Goal: Task Accomplishment & Management: Manage account settings

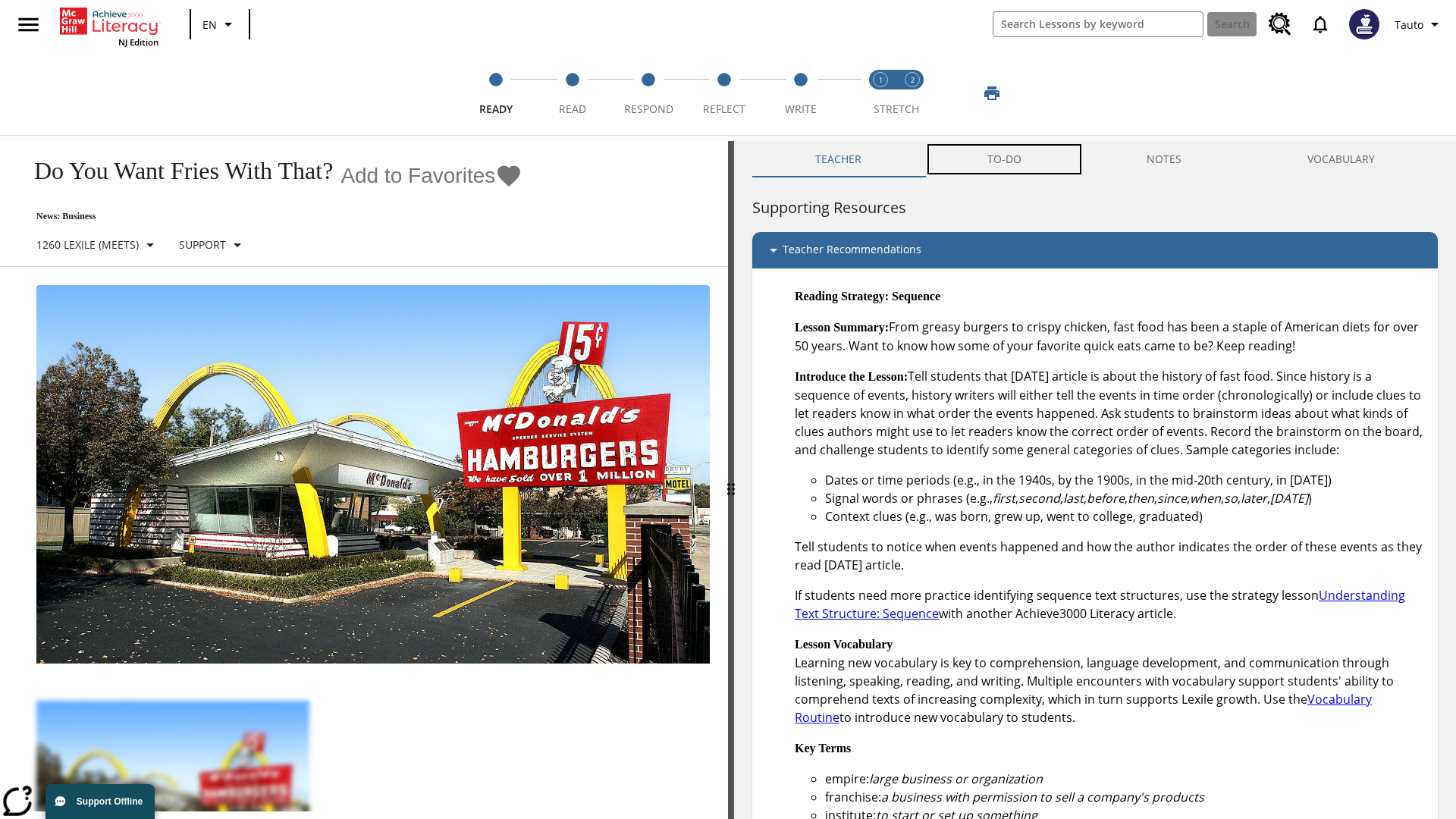
click at [1005, 159] on button "TO-DO" at bounding box center [1004, 159] width 160 height 37
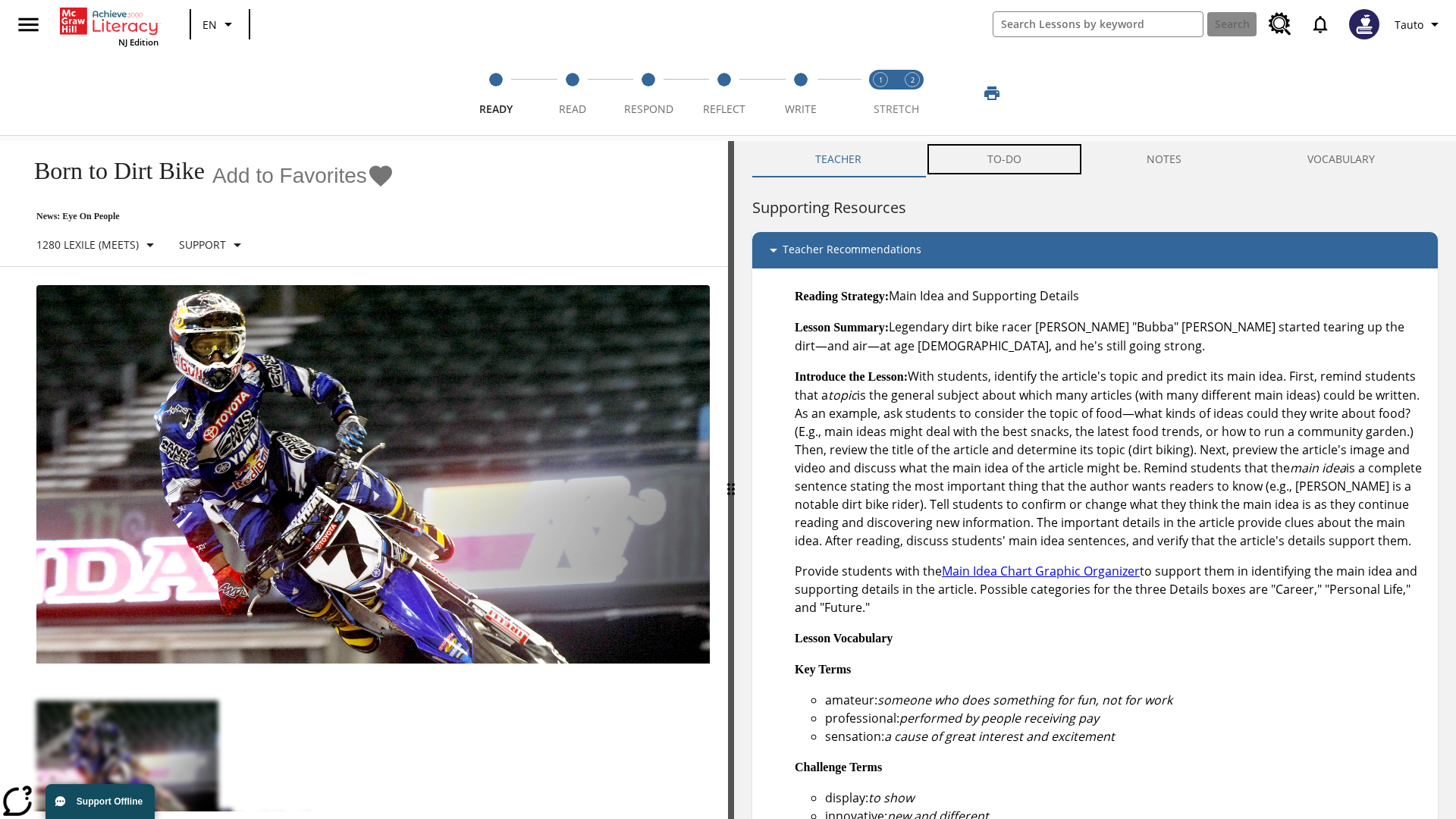
click at [1005, 159] on button "TO-DO" at bounding box center [1004, 159] width 160 height 37
